Goal: Find specific page/section: Find specific page/section

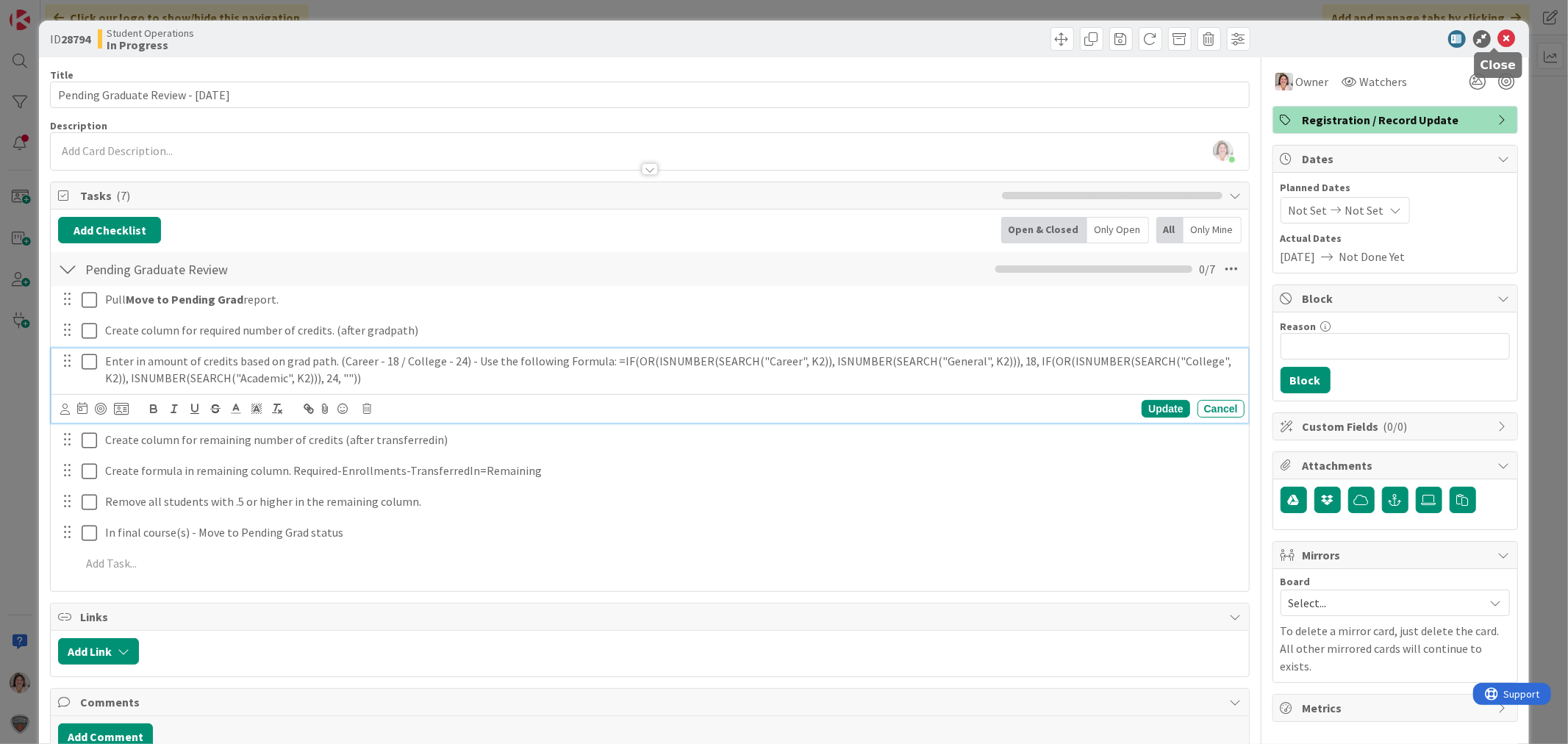
click at [1501, 36] on icon at bounding box center [1507, 39] width 17 height 17
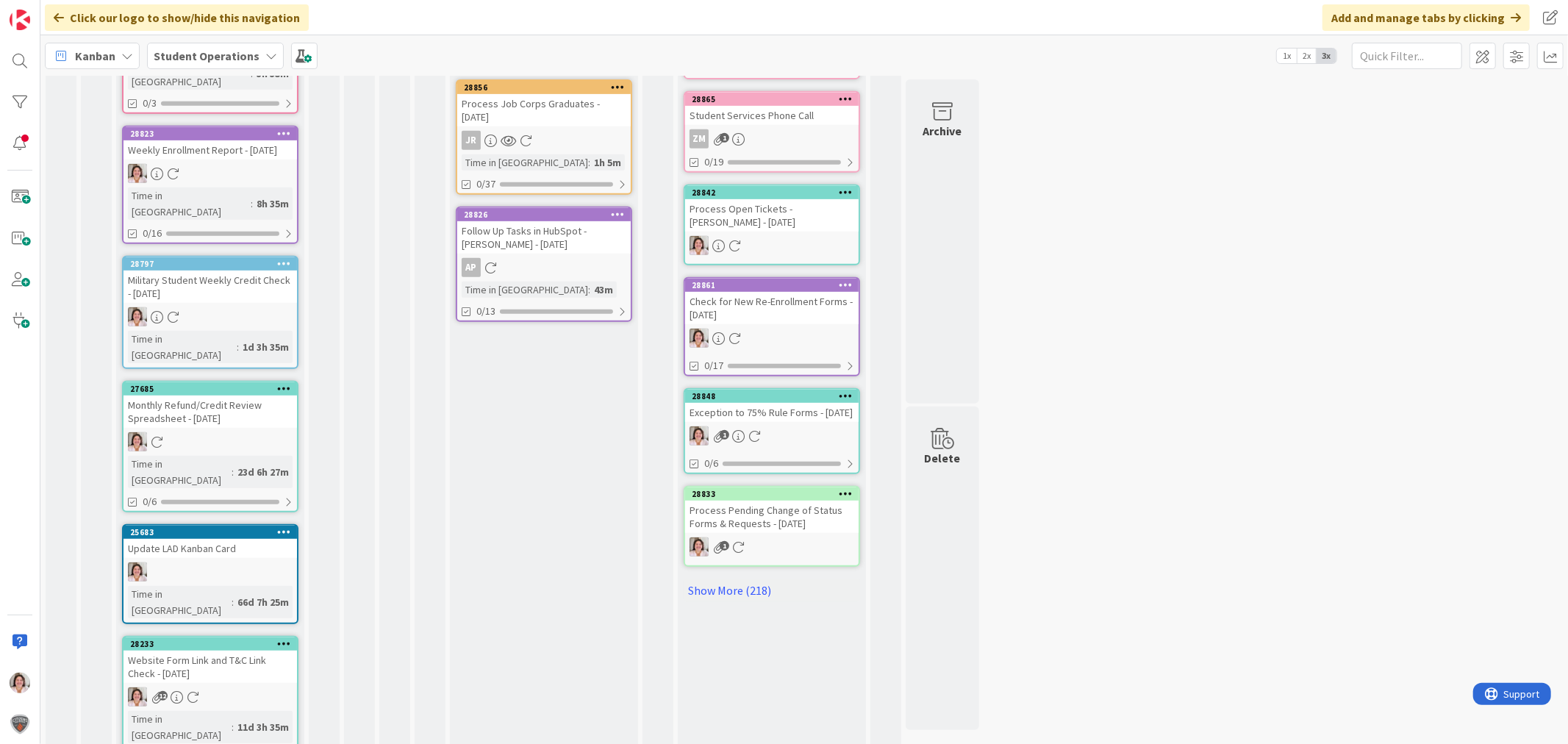
scroll to position [601, 0]
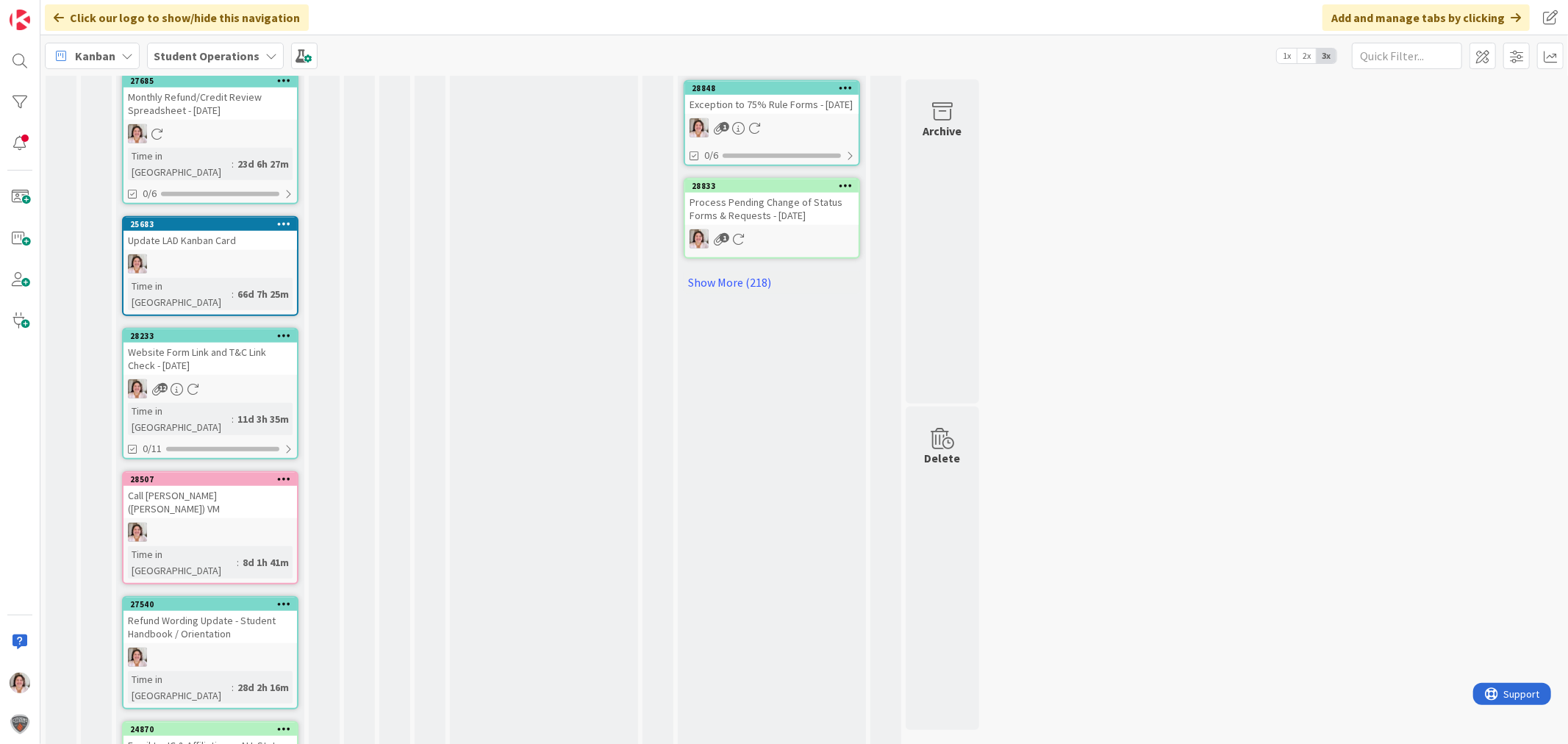
scroll to position [845, 0]
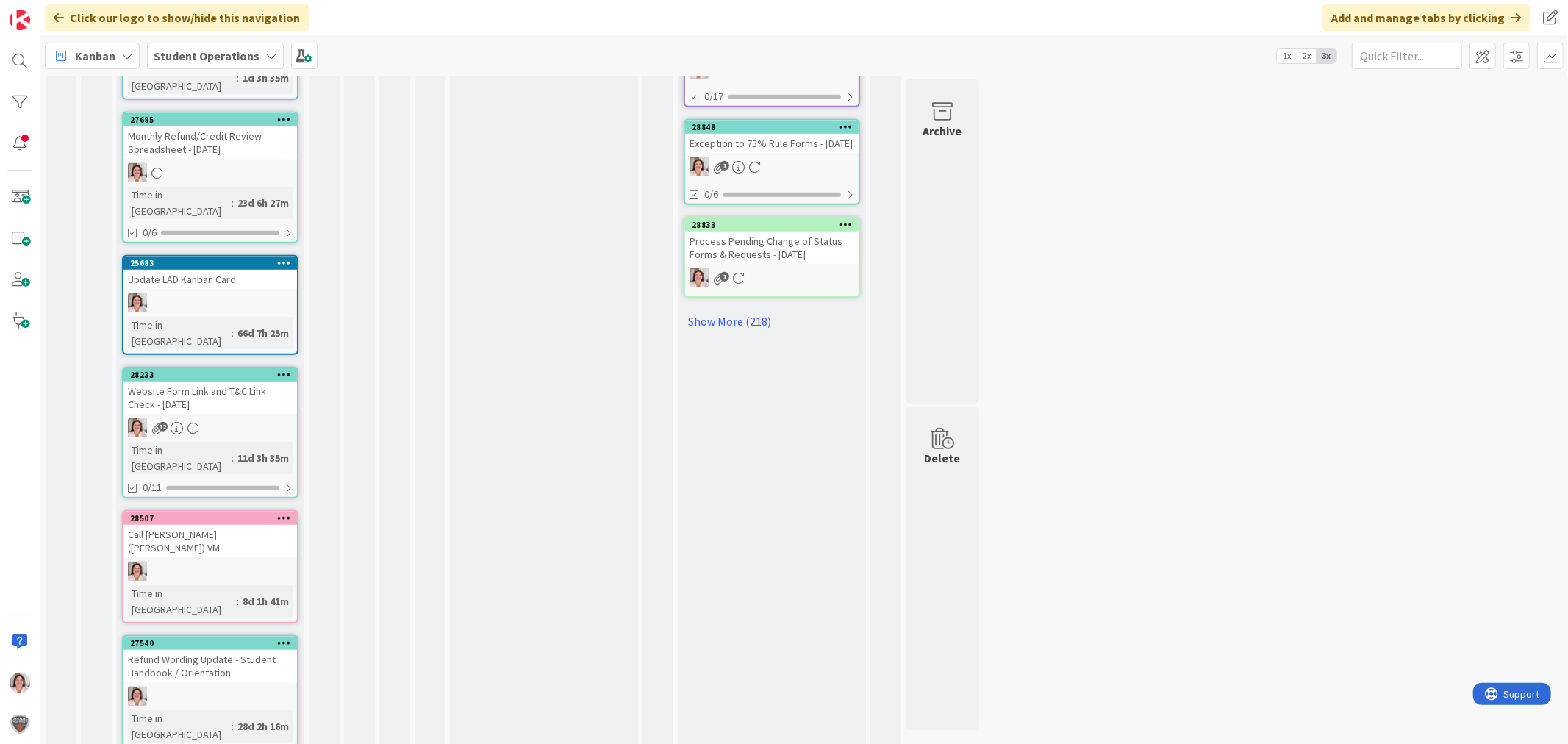
click at [196, 382] on div "Website Form Link and T&C Link Check - [DATE]" at bounding box center [210, 398] width 173 height 32
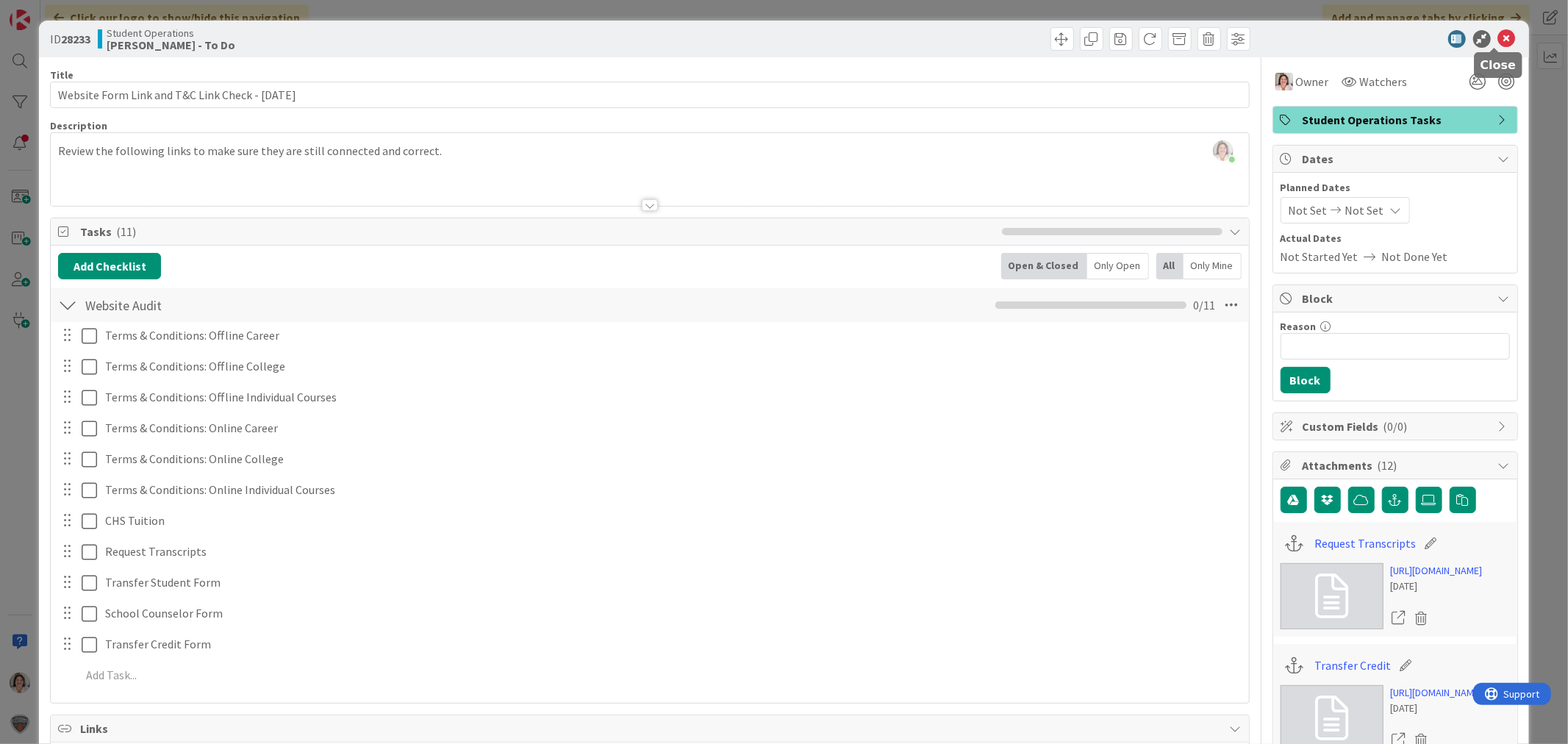
click at [1498, 42] on icon at bounding box center [1507, 39] width 17 height 17
